Goal: Information Seeking & Learning: Learn about a topic

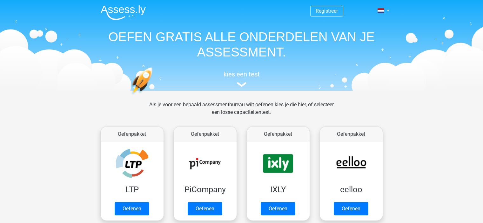
scroll to position [246, 0]
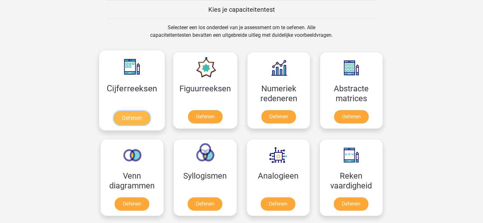
click at [135, 118] on link "Oefenen" at bounding box center [132, 118] width 36 height 14
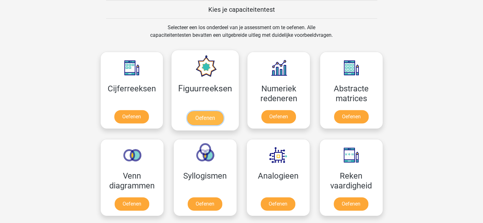
click at [205, 119] on link "Oefenen" at bounding box center [205, 118] width 36 height 14
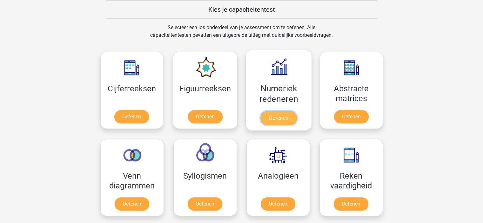
click at [282, 118] on link "Oefenen" at bounding box center [278, 118] width 36 height 14
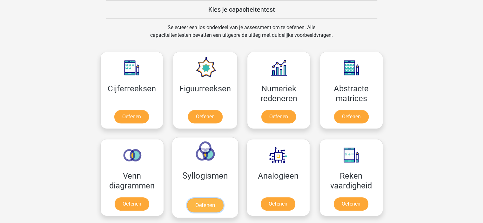
click at [207, 198] on link "Oefenen" at bounding box center [205, 205] width 36 height 14
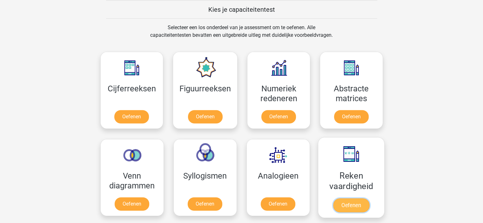
click at [347, 198] on link "Oefenen" at bounding box center [351, 205] width 36 height 14
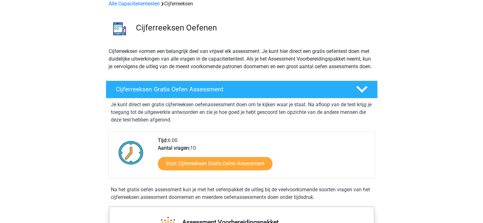
scroll to position [63, 0]
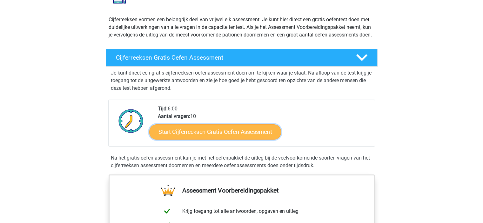
click at [225, 139] on link "Start Cijferreeksen Gratis Oefen Assessment" at bounding box center [215, 131] width 132 height 15
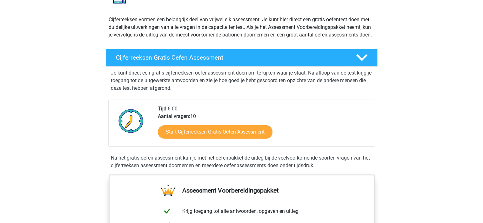
scroll to position [127, 0]
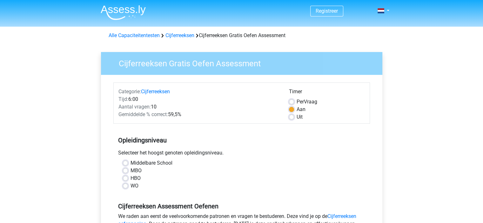
click at [130, 178] on label "HBO" at bounding box center [135, 179] width 10 height 8
click at [125, 178] on input "HBO" at bounding box center [125, 178] width 5 height 6
radio input "true"
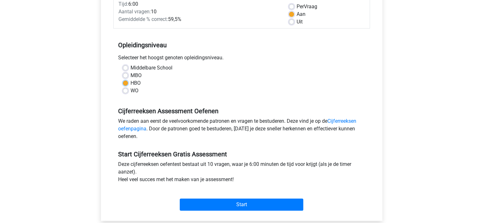
scroll to position [127, 0]
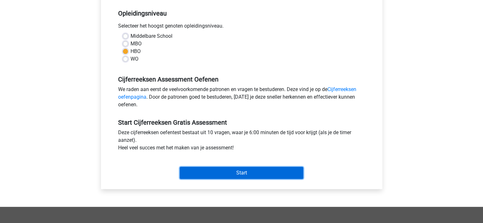
click at [242, 175] on input "Start" at bounding box center [242, 173] width 124 height 12
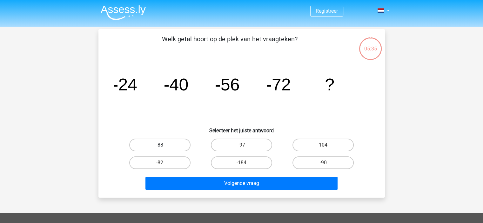
click at [162, 144] on label "-88" at bounding box center [159, 145] width 61 height 13
click at [162, 145] on input "-88" at bounding box center [162, 147] width 4 height 4
radio input "true"
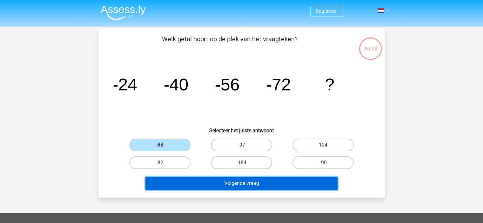
click at [252, 183] on button "Volgende vraag" at bounding box center [241, 183] width 192 height 13
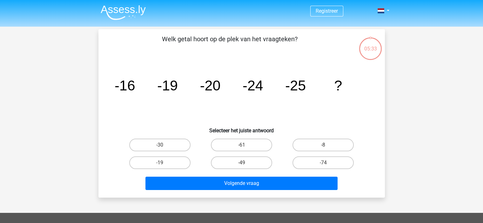
scroll to position [29, 0]
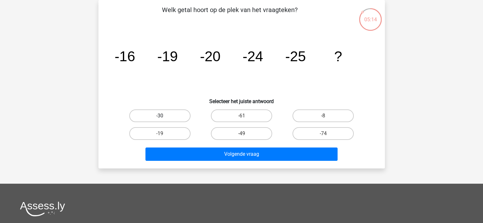
click at [169, 116] on label "-30" at bounding box center [159, 116] width 61 height 13
click at [164, 116] on input "-30" at bounding box center [162, 118] width 4 height 4
radio input "true"
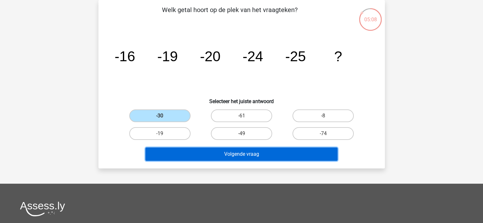
click at [243, 156] on button "Volgende vraag" at bounding box center [241, 154] width 192 height 13
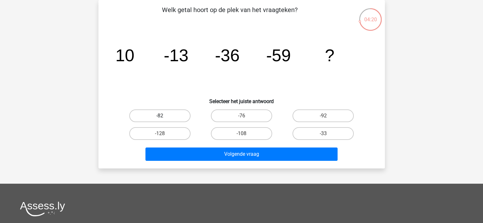
click at [149, 114] on label "-82" at bounding box center [159, 116] width 61 height 13
click at [160, 116] on input "-82" at bounding box center [162, 118] width 4 height 4
radio input "true"
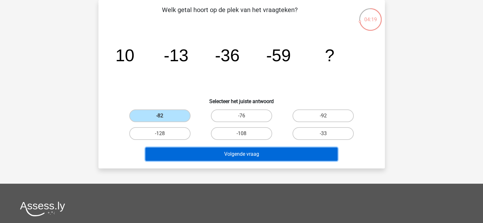
click at [250, 154] on button "Volgende vraag" at bounding box center [241, 154] width 192 height 13
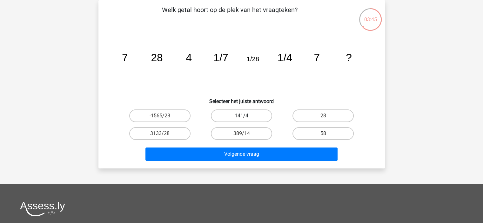
click at [237, 115] on label "141/4" at bounding box center [241, 116] width 61 height 13
click at [241, 116] on input "141/4" at bounding box center [243, 118] width 4 height 4
radio input "true"
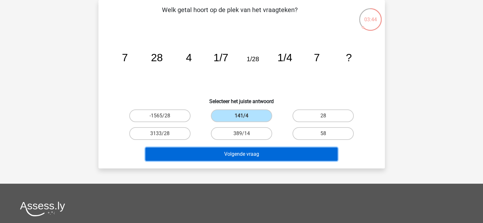
click at [241, 155] on button "Volgende vraag" at bounding box center [241, 154] width 192 height 13
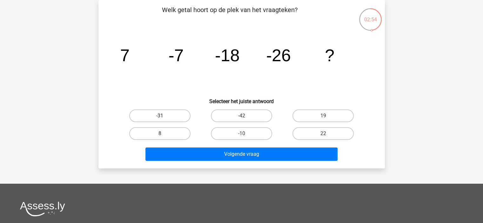
click at [166, 115] on label "-31" at bounding box center [159, 116] width 61 height 13
click at [164, 116] on input "-31" at bounding box center [162, 118] width 4 height 4
radio input "true"
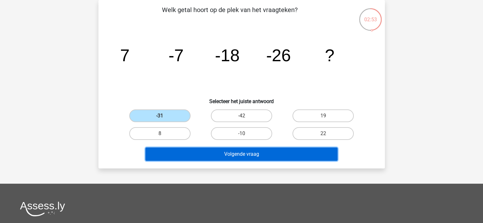
click at [243, 157] on button "Volgende vraag" at bounding box center [241, 154] width 192 height 13
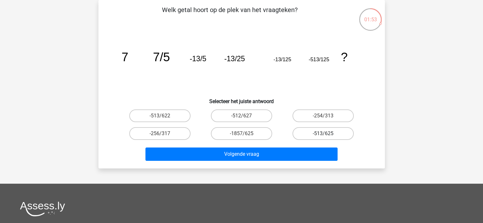
click at [317, 135] on label "-513/625" at bounding box center [322, 133] width 61 height 13
click at [323, 135] on input "-513/625" at bounding box center [325, 136] width 4 height 4
radio input "true"
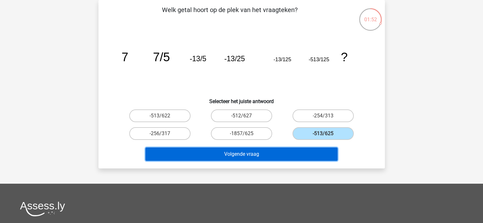
click at [251, 155] on button "Volgende vraag" at bounding box center [241, 154] width 192 height 13
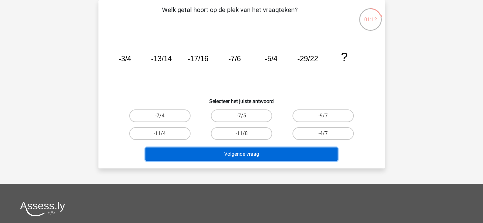
drag, startPoint x: 248, startPoint y: 156, endPoint x: 249, endPoint y: 150, distance: 5.8
click at [248, 156] on button "Volgende vraag" at bounding box center [241, 154] width 192 height 13
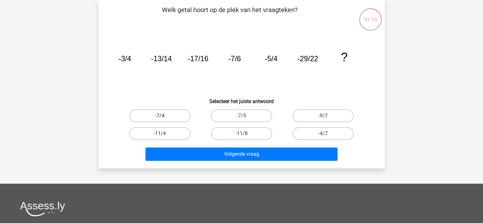
click at [158, 115] on label "-7/4" at bounding box center [159, 116] width 61 height 13
click at [160, 116] on input "-7/4" at bounding box center [162, 118] width 4 height 4
radio input "true"
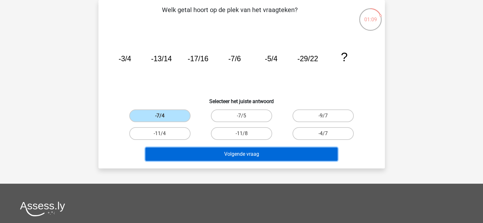
click at [245, 153] on button "Volgende vraag" at bounding box center [241, 154] width 192 height 13
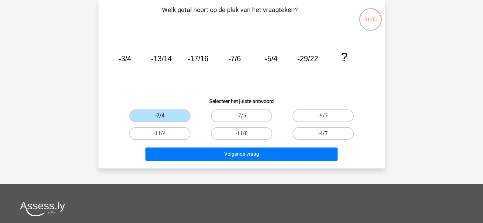
click at [242, 116] on input "-7/5" at bounding box center [243, 118] width 4 height 4
radio input "true"
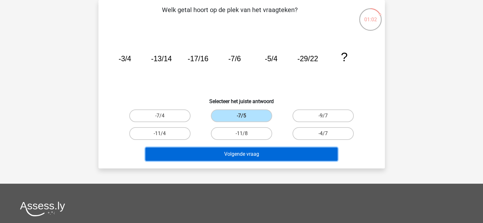
click at [239, 153] on button "Volgende vraag" at bounding box center [241, 154] width 192 height 13
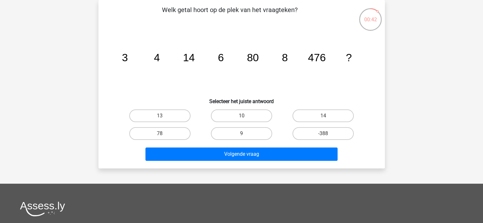
drag, startPoint x: 160, startPoint y: 132, endPoint x: 229, endPoint y: 142, distance: 69.0
click at [168, 136] on label "78" at bounding box center [159, 133] width 61 height 13
click at [164, 136] on input "78" at bounding box center [162, 136] width 4 height 4
radio input "true"
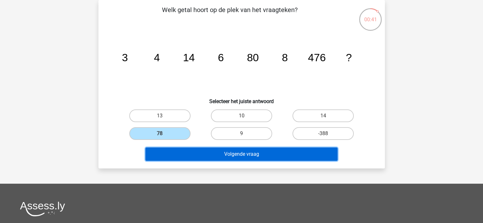
click at [244, 155] on button "Volgende vraag" at bounding box center [241, 154] width 192 height 13
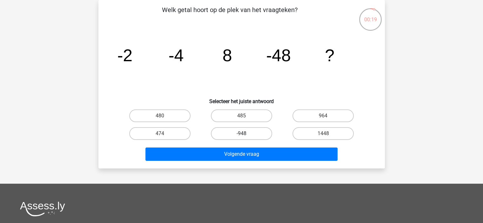
click at [243, 131] on label "-948" at bounding box center [241, 133] width 61 height 13
click at [243, 134] on input "-948" at bounding box center [243, 136] width 4 height 4
radio input "true"
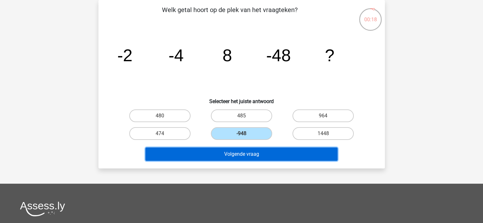
click at [240, 156] on button "Volgende vraag" at bounding box center [241, 154] width 192 height 13
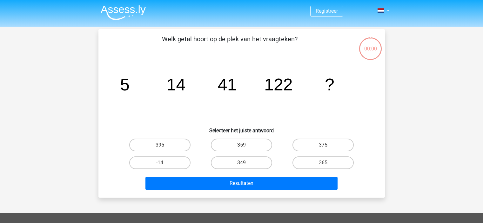
scroll to position [29, 0]
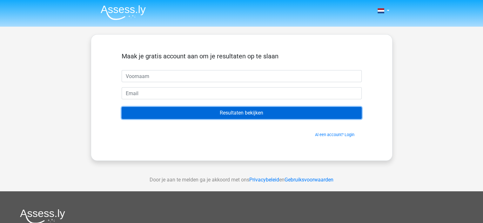
click at [241, 113] on input "Resultaten bekijken" at bounding box center [242, 113] width 240 height 12
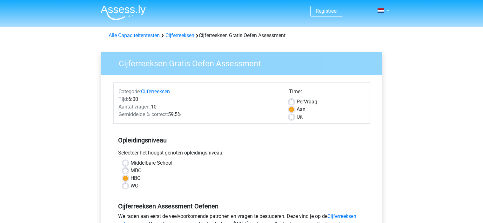
scroll to position [127, 0]
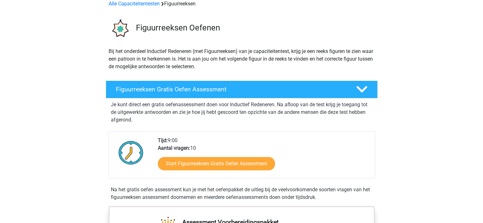
scroll to position [63, 0]
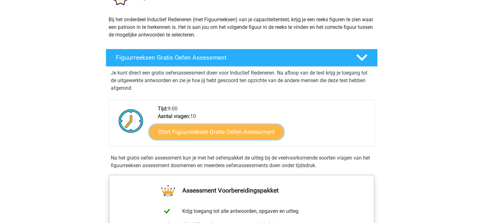
click at [223, 133] on link "Start Figuurreeksen Gratis Oefen Assessment" at bounding box center [216, 131] width 135 height 15
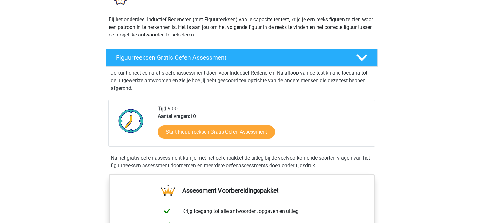
scroll to position [0, 0]
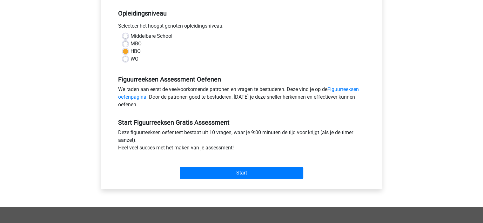
scroll to position [159, 0]
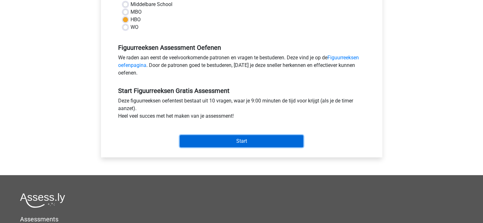
click at [240, 140] on input "Start" at bounding box center [242, 141] width 124 height 12
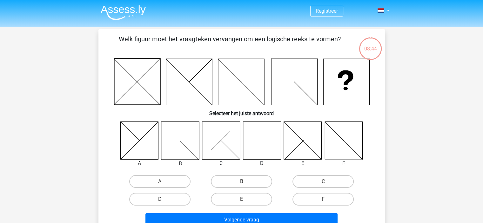
click at [256, 148] on icon at bounding box center [262, 141] width 38 height 38
click at [166, 199] on label "D" at bounding box center [159, 199] width 61 height 13
click at [164, 199] on input "D" at bounding box center [162, 201] width 4 height 4
radio input "true"
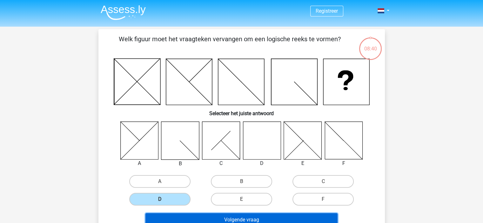
click at [244, 219] on button "Volgende vraag" at bounding box center [241, 219] width 192 height 13
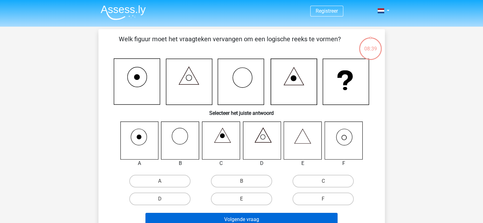
scroll to position [29, 0]
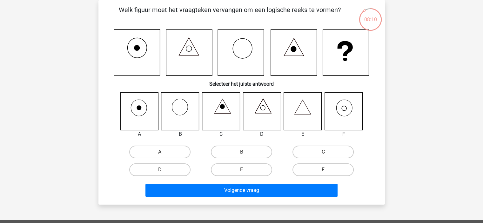
click at [305, 111] on icon at bounding box center [303, 111] width 38 height 38
click at [243, 169] on label "E" at bounding box center [241, 170] width 61 height 13
click at [243, 170] on input "E" at bounding box center [243, 172] width 4 height 4
radio input "true"
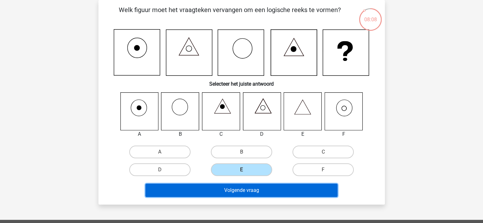
click at [243, 189] on button "Volgende vraag" at bounding box center [241, 190] width 192 height 13
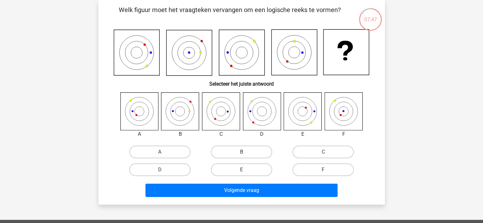
click at [237, 153] on label "B" at bounding box center [241, 152] width 61 height 13
click at [241, 153] on input "B" at bounding box center [243, 154] width 4 height 4
radio input "true"
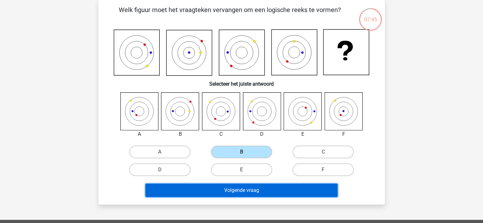
click at [238, 190] on button "Volgende vraag" at bounding box center [241, 190] width 192 height 13
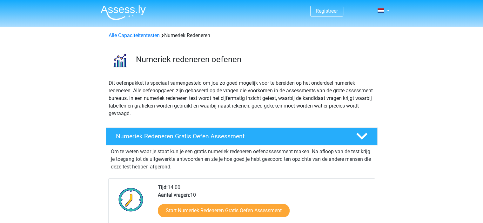
scroll to position [95, 0]
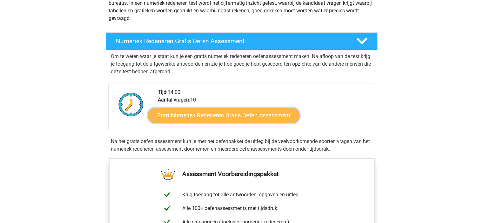
click at [225, 116] on link "Start Numeriek Redeneren Gratis Oefen Assessment" at bounding box center [223, 115] width 151 height 15
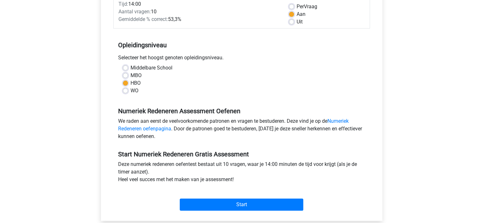
scroll to position [127, 0]
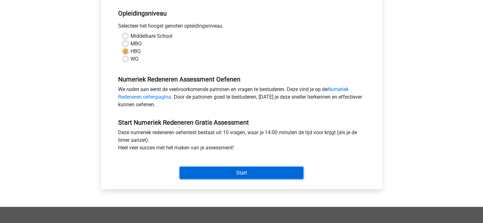
click at [245, 173] on input "Start" at bounding box center [242, 173] width 124 height 12
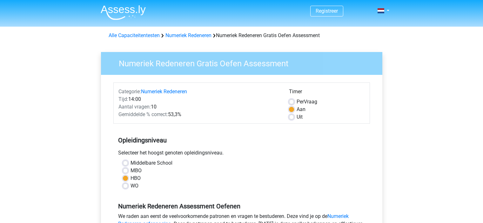
scroll to position [127, 0]
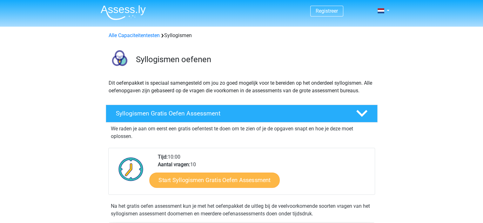
scroll to position [63, 0]
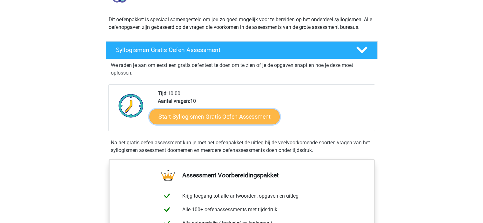
click at [220, 122] on link "Start Syllogismen Gratis Oefen Assessment" at bounding box center [214, 116] width 130 height 15
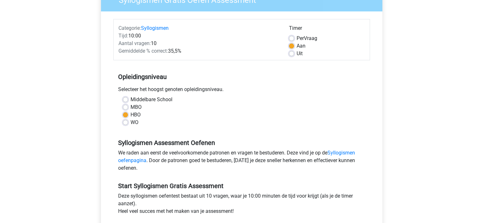
scroll to position [159, 0]
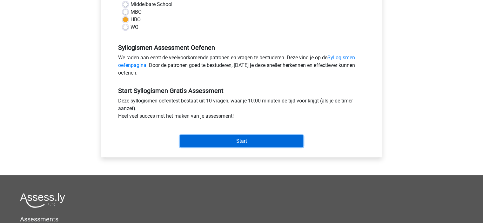
click at [245, 142] on input "Start" at bounding box center [242, 141] width 124 height 12
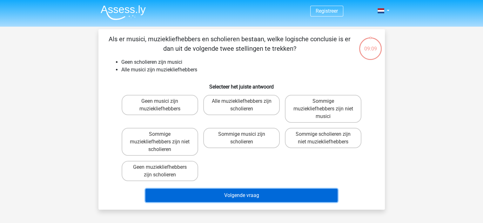
click at [248, 197] on button "Volgende vraag" at bounding box center [241, 195] width 192 height 13
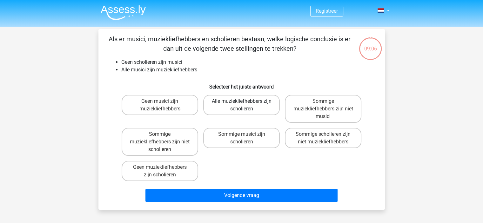
click at [231, 106] on label "Alle muziekliefhebbers zijn scholieren" at bounding box center [241, 105] width 77 height 20
click at [241, 105] on input "Alle muziekliefhebbers zijn scholieren" at bounding box center [243, 103] width 4 height 4
radio input "true"
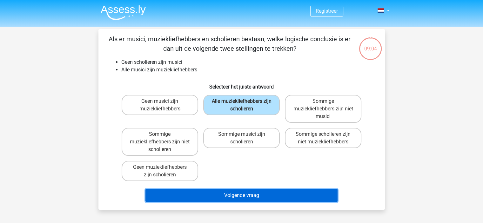
click at [239, 195] on button "Volgende vraag" at bounding box center [241, 195] width 192 height 13
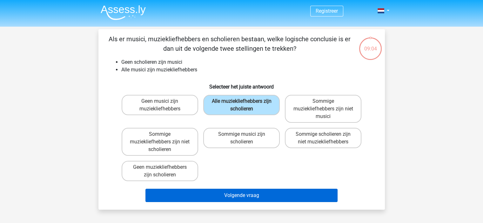
scroll to position [29, 0]
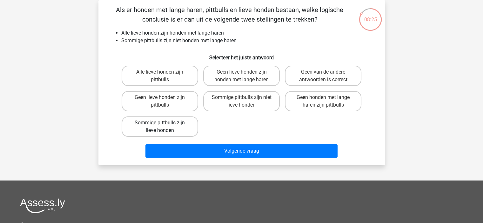
click at [154, 130] on label "Sommige pittbulls zijn lieve honden" at bounding box center [160, 127] width 77 height 20
click at [160, 127] on input "Sommige pittbulls zijn lieve honden" at bounding box center [162, 125] width 4 height 4
radio input "true"
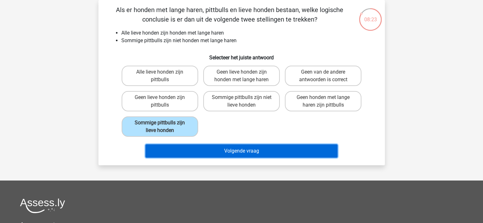
click at [238, 151] on button "Volgende vraag" at bounding box center [241, 150] width 192 height 13
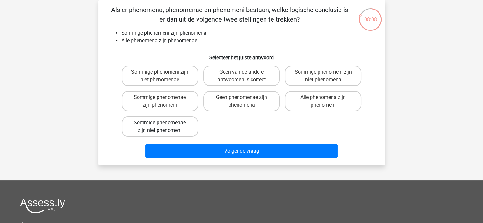
drag, startPoint x: 157, startPoint y: 102, endPoint x: 175, endPoint y: 128, distance: 31.8
click at [159, 105] on label "Sommige phenomenae zijn phenomeni" at bounding box center [160, 101] width 77 height 20
click at [160, 102] on input "Sommige phenomenae zijn phenomeni" at bounding box center [162, 99] width 4 height 4
radio input "true"
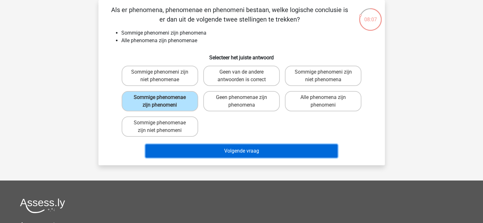
click at [231, 150] on button "Volgende vraag" at bounding box center [241, 150] width 192 height 13
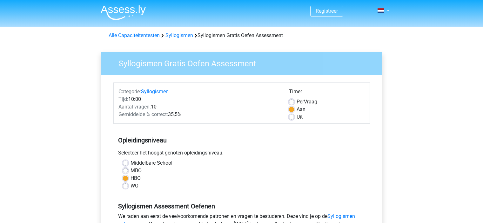
scroll to position [159, 0]
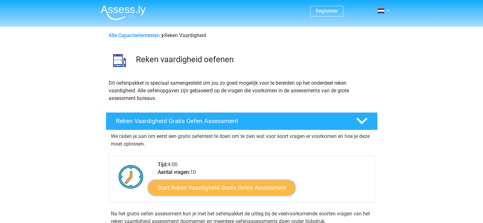
click at [223, 189] on link "Start Reken Vaardigheid Gratis Oefen Assessment" at bounding box center [221, 187] width 147 height 15
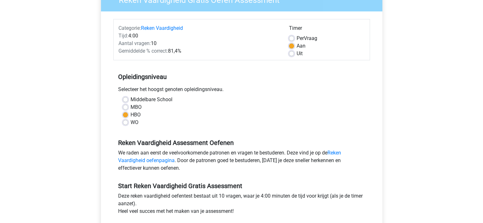
scroll to position [95, 0]
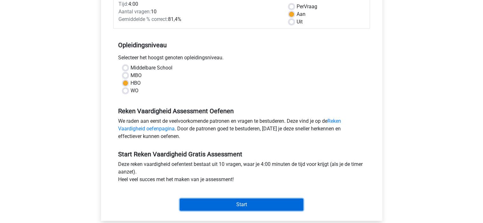
click at [241, 205] on input "Start" at bounding box center [242, 205] width 124 height 12
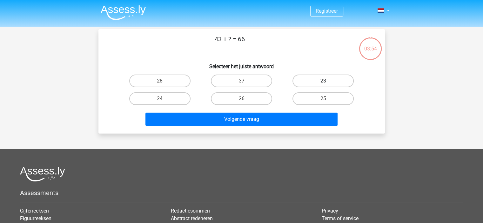
click at [323, 80] on label "23" at bounding box center [322, 81] width 61 height 13
click at [323, 81] on input "23" at bounding box center [325, 83] width 4 height 4
radio input "true"
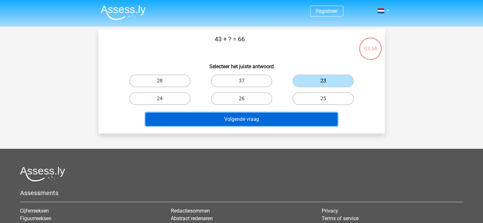
click at [234, 120] on button "Volgende vraag" at bounding box center [241, 119] width 192 height 13
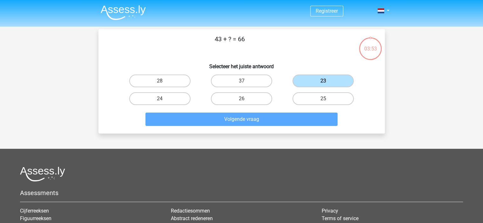
scroll to position [29, 0]
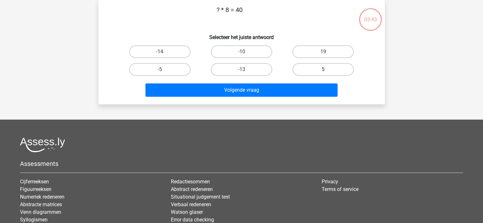
click at [319, 69] on label "5" at bounding box center [322, 69] width 61 height 13
click at [323, 70] on input "5" at bounding box center [325, 72] width 4 height 4
radio input "true"
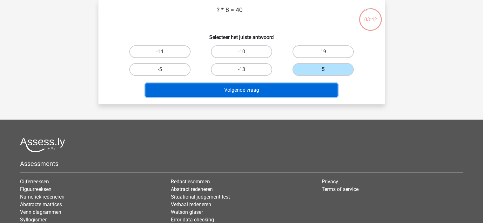
click at [252, 87] on button "Volgende vraag" at bounding box center [241, 90] width 192 height 13
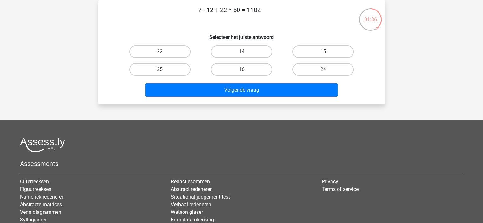
click at [240, 52] on label "14" at bounding box center [241, 51] width 61 height 13
click at [241, 52] on input "14" at bounding box center [243, 54] width 4 height 4
radio input "true"
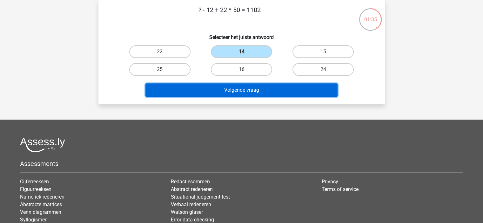
click at [242, 90] on button "Volgende vraag" at bounding box center [241, 90] width 192 height 13
